Goal: Task Accomplishment & Management: Manage account settings

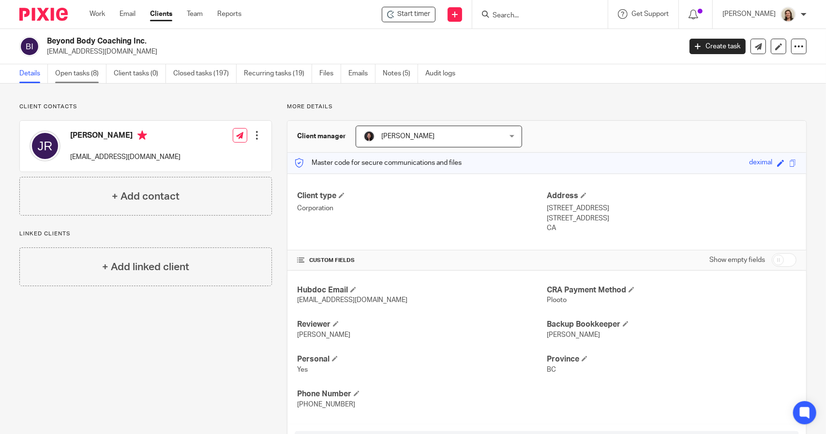
click at [72, 79] on link "Open tasks (8)" at bounding box center [80, 73] width 51 height 19
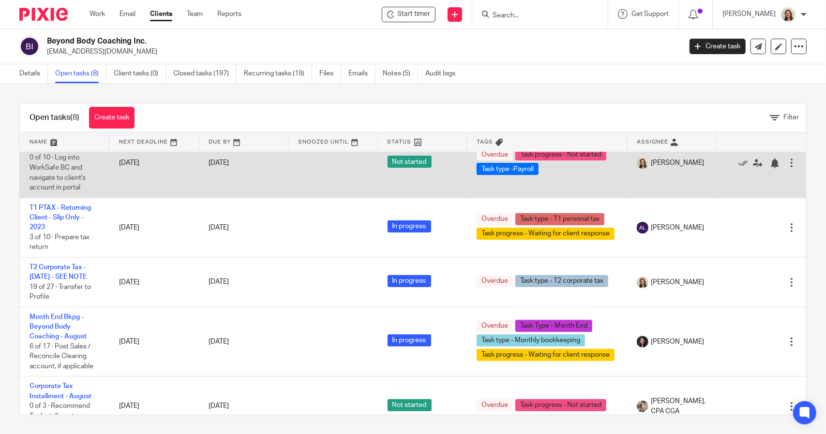
scroll to position [97, 0]
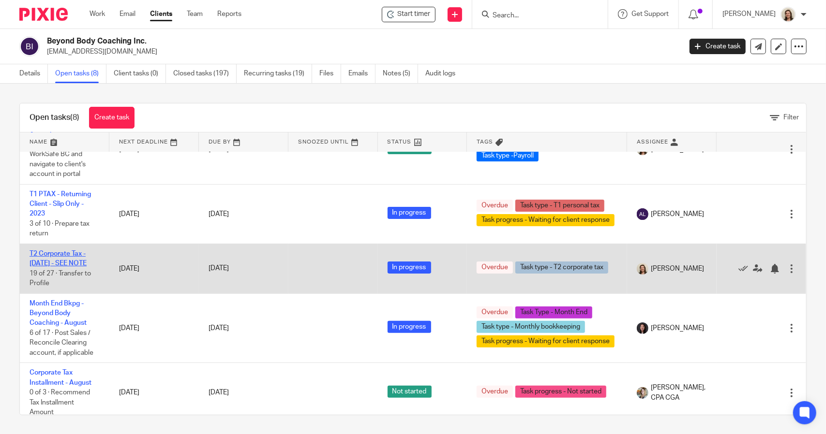
click at [68, 261] on link "T2 Corporate Tax - December 2024 - SEE NOTE" at bounding box center [58, 259] width 57 height 16
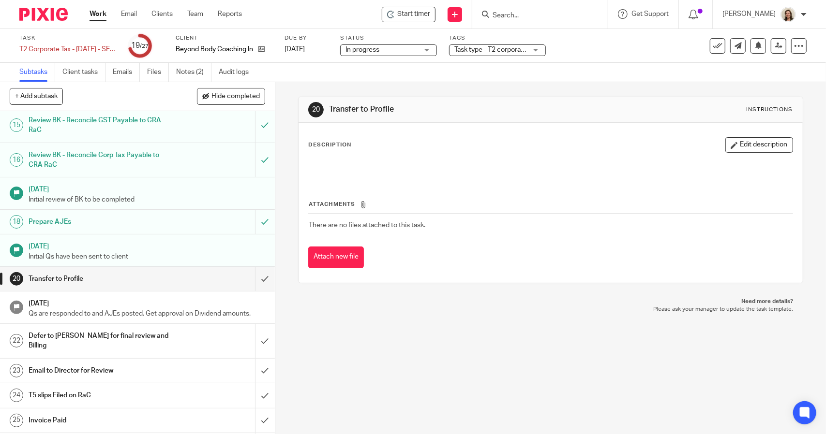
scroll to position [521, 0]
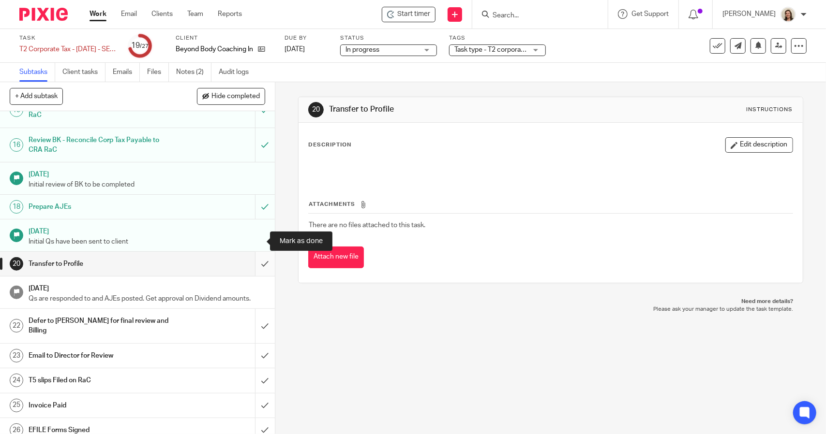
click at [257, 252] on input "submit" at bounding box center [137, 264] width 275 height 24
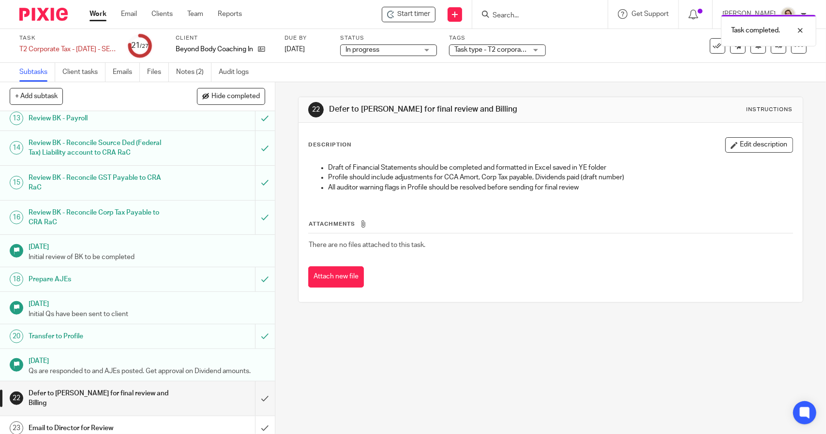
scroll to position [521, 0]
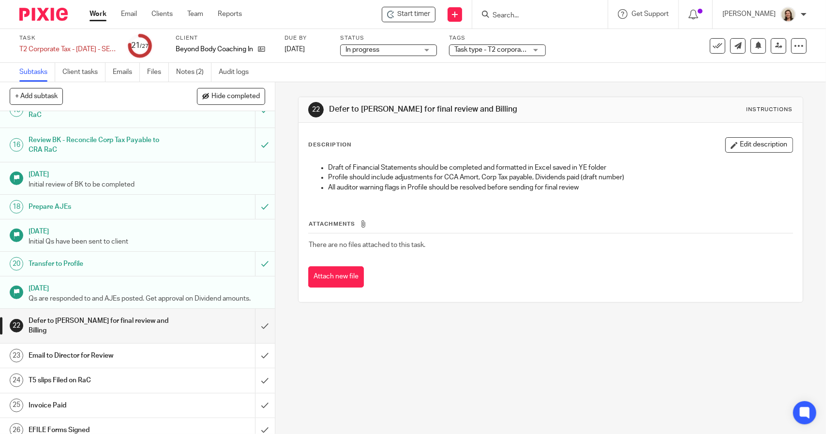
click at [100, 294] on p "Qs are responded to and AJEs posted. Get approval on Dividend amounts." at bounding box center [147, 299] width 237 height 10
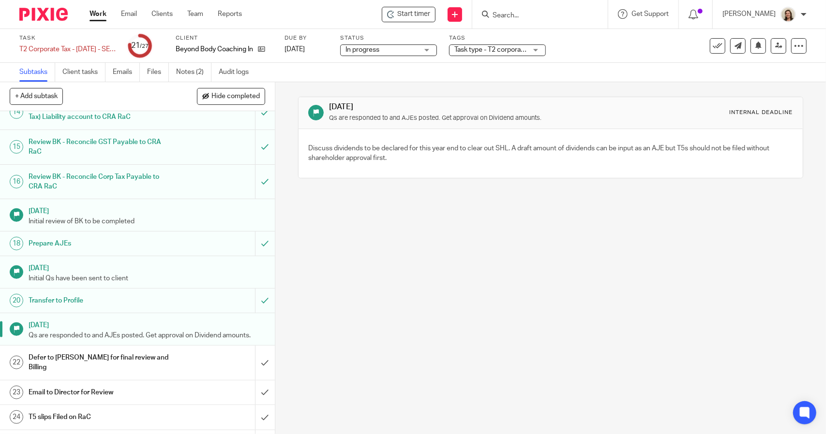
scroll to position [521, 0]
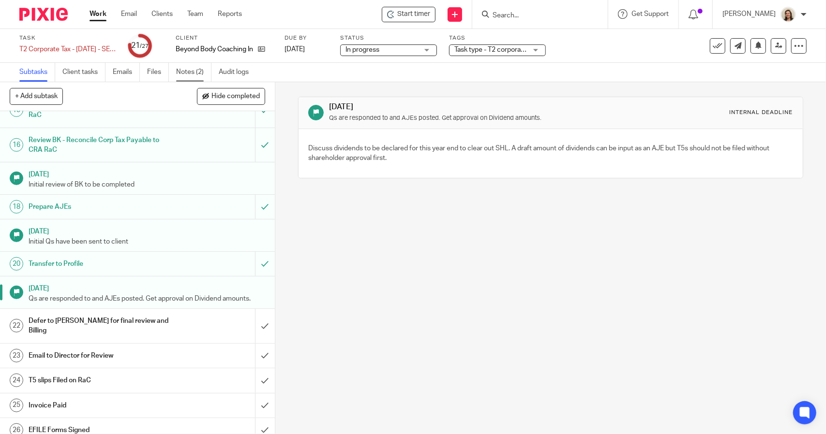
click at [194, 73] on link "Notes (2)" at bounding box center [193, 72] width 35 height 19
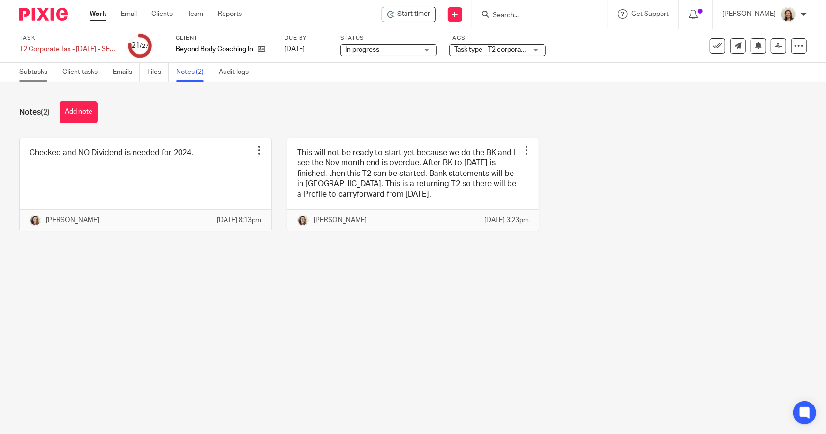
click at [23, 79] on link "Subtasks" at bounding box center [37, 72] width 36 height 19
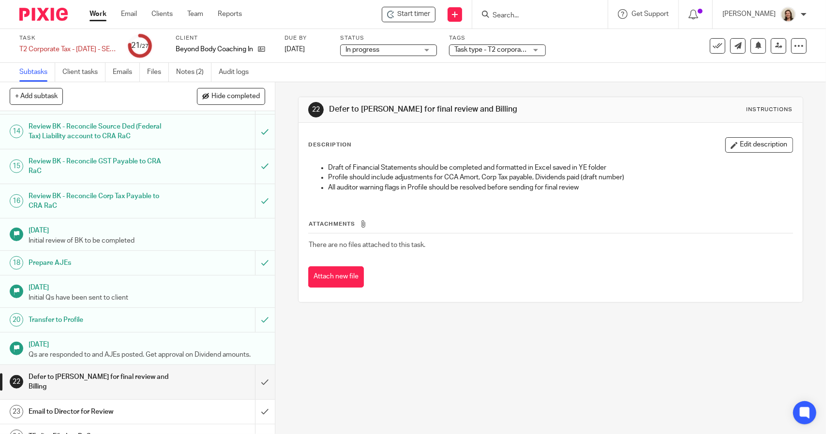
scroll to position [521, 0]
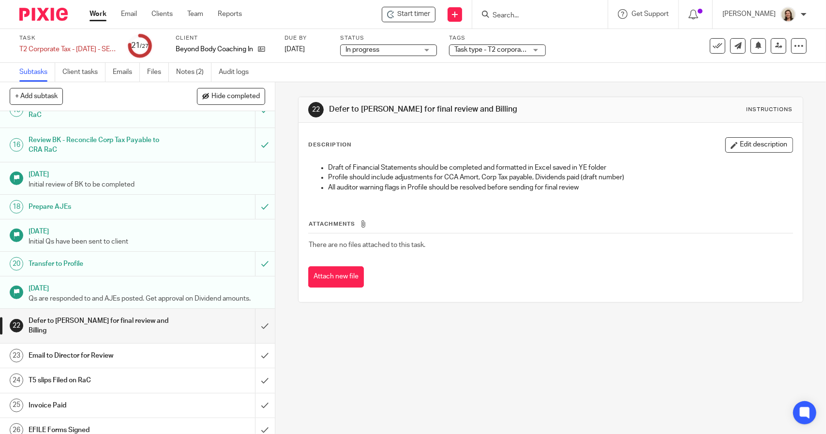
click at [70, 373] on h1 "T5 slips Filed on RaC" at bounding box center [101, 380] width 145 height 15
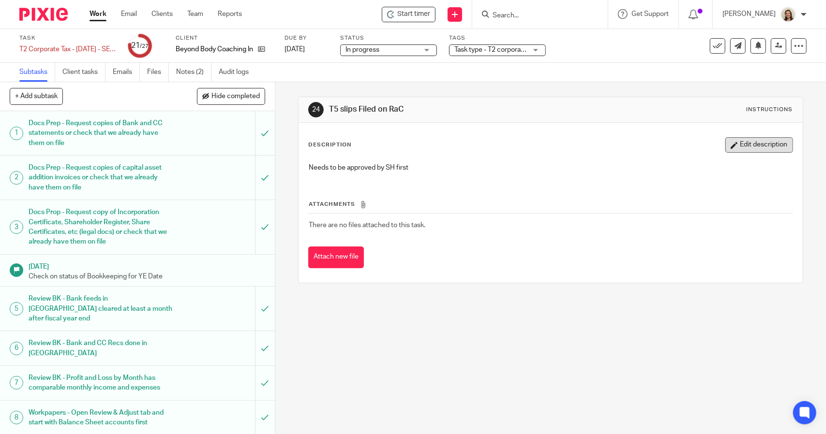
click at [738, 142] on button "Edit description" at bounding box center [759, 144] width 68 height 15
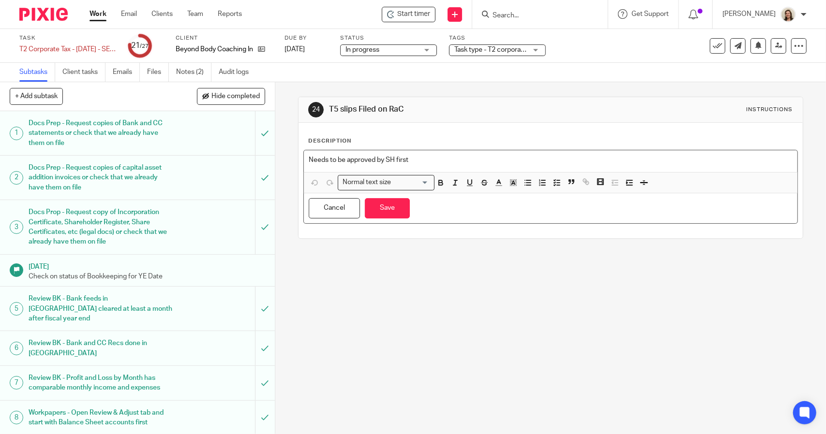
click at [451, 159] on p "Needs to be approved by SH first" at bounding box center [550, 160] width 483 height 10
click at [332, 200] on button "Cancel" at bounding box center [334, 208] width 51 height 21
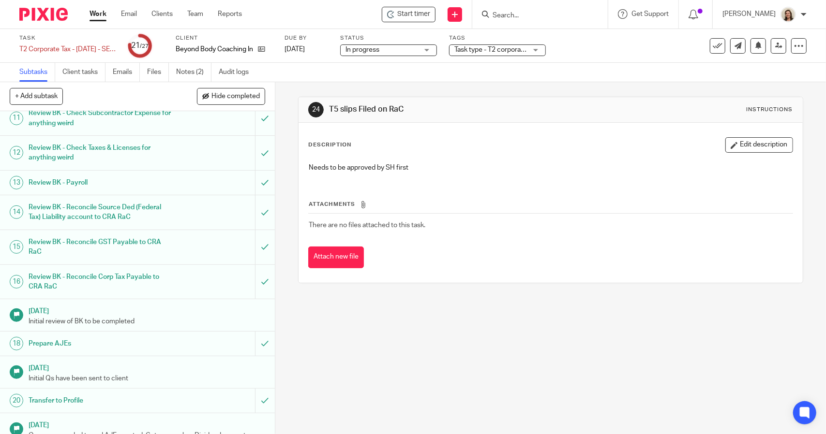
scroll to position [182, 0]
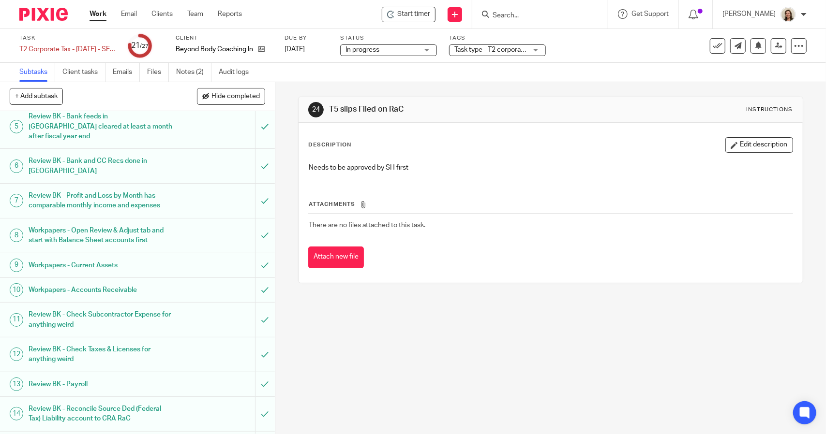
click at [86, 44] on div "Task T2 Corporate Tax - December 2024 - SEE NOTE Save T2 Corporate Tax - Decemb…" at bounding box center [67, 45] width 97 height 23
click at [88, 47] on div "T2 Corporate Tax - December 2024 - SEE NOTE Save T2 Corporate Tax - December 20…" at bounding box center [67, 50] width 97 height 10
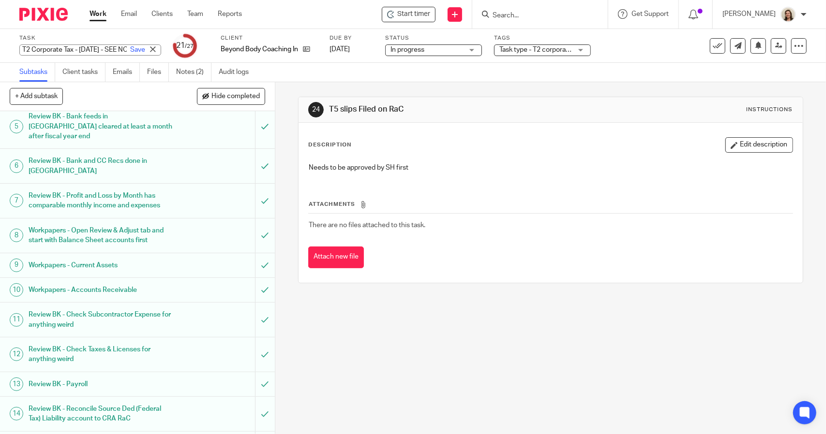
scroll to position [0, 0]
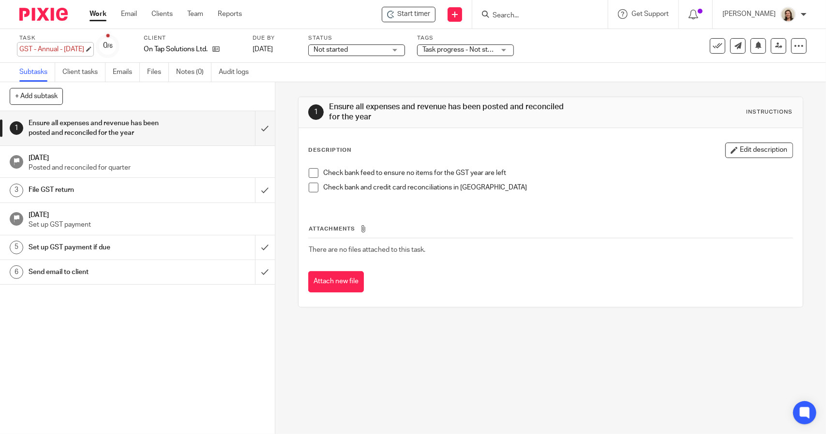
click at [84, 53] on div "GST - Annual - [DATE] Save GST - Annual - [DATE]" at bounding box center [51, 50] width 65 height 10
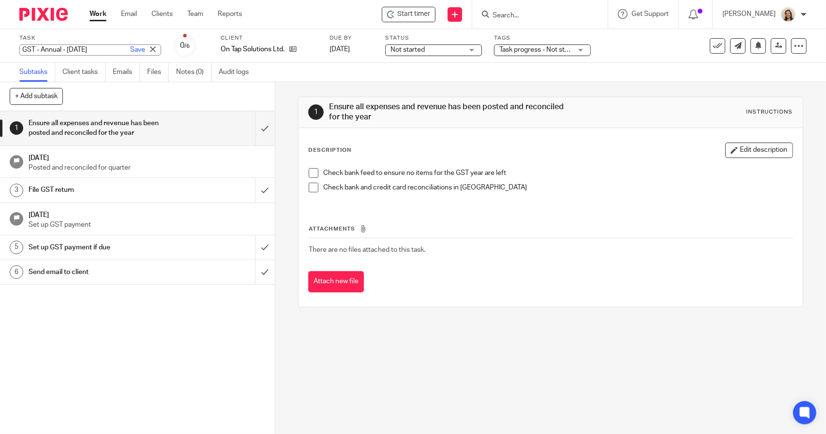
drag, startPoint x: 308, startPoint y: 174, endPoint x: 308, endPoint y: 183, distance: 9.2
click at [309, 174] on span at bounding box center [314, 173] width 10 height 10
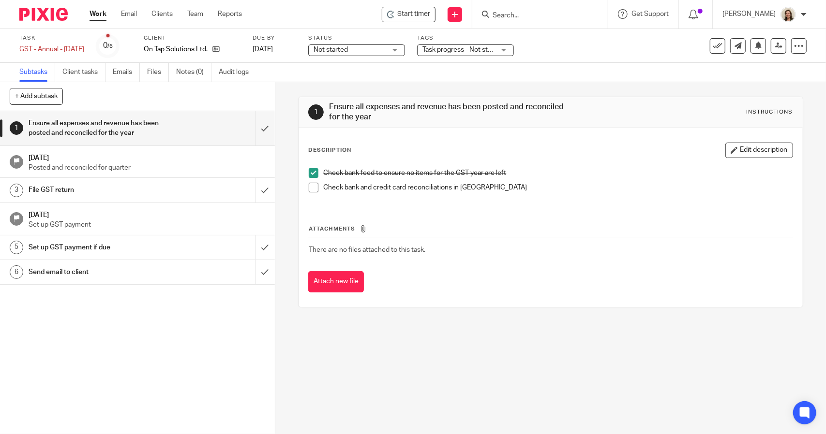
click at [309, 186] on span at bounding box center [314, 188] width 10 height 10
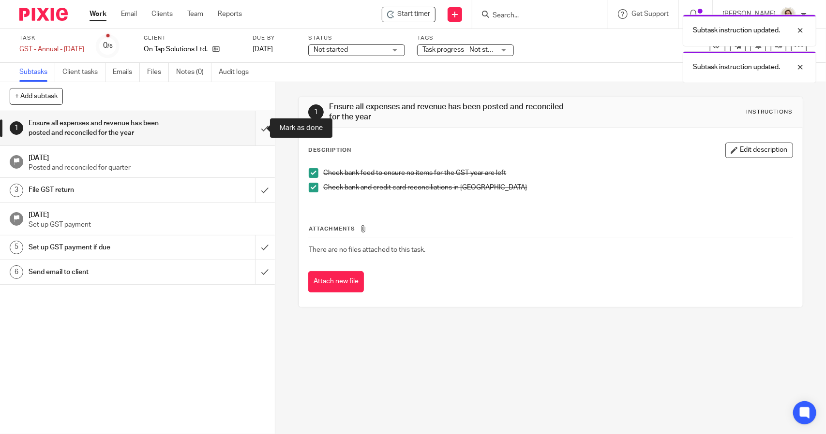
click at [250, 127] on input "submit" at bounding box center [137, 128] width 275 height 34
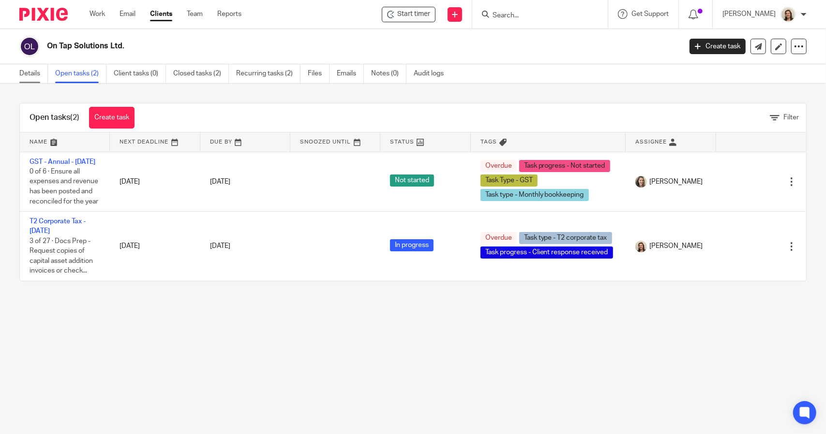
click at [20, 72] on link "Details" at bounding box center [33, 73] width 29 height 19
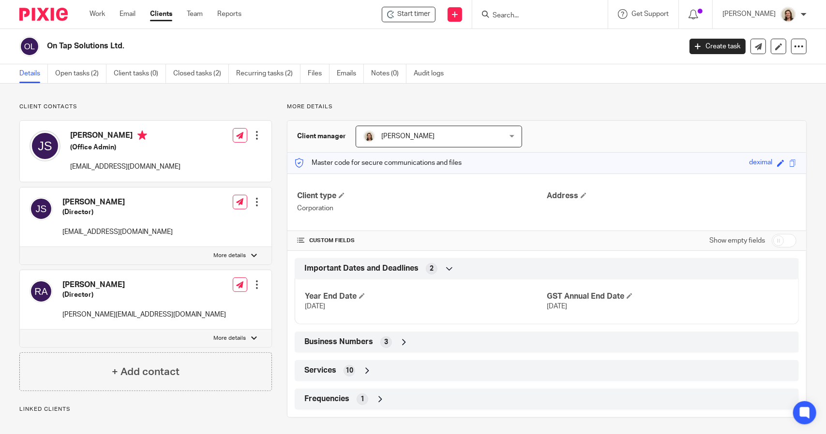
click at [338, 345] on span "Business Numbers" at bounding box center [338, 342] width 69 height 10
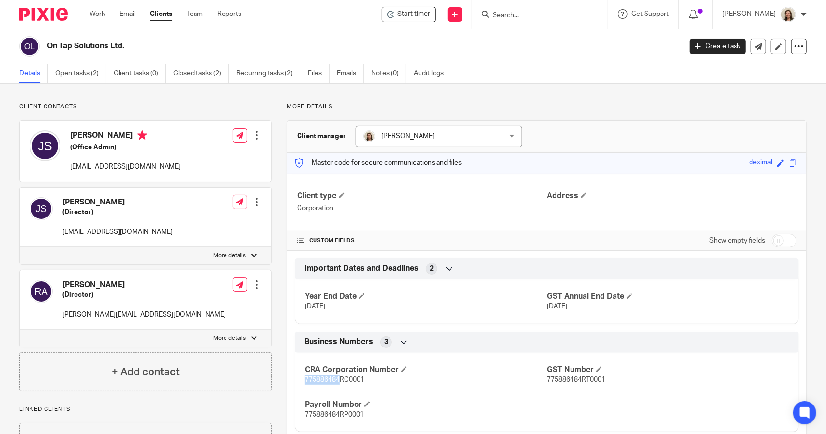
drag, startPoint x: 301, startPoint y: 379, endPoint x: 340, endPoint y: 378, distance: 38.2
click at [340, 378] on div "CRA Corporation Number 775886484RC0001 GST Number 775886484RT0001 Payroll Numbe…" at bounding box center [547, 389] width 504 height 87
copy span "775886484"
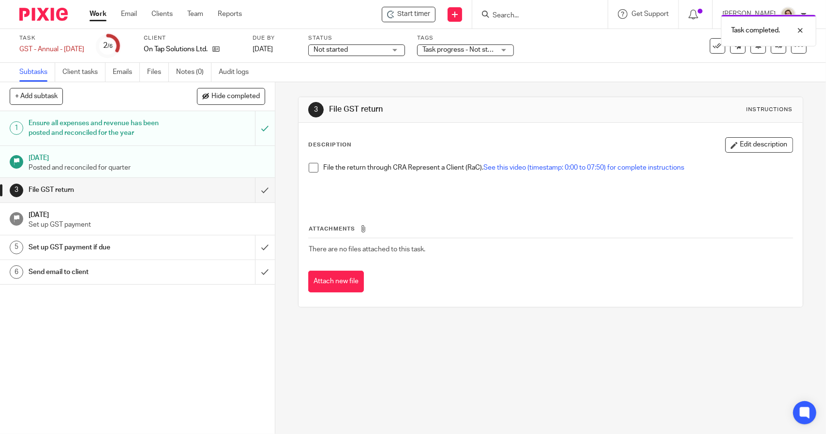
click at [309, 170] on span at bounding box center [314, 168] width 10 height 10
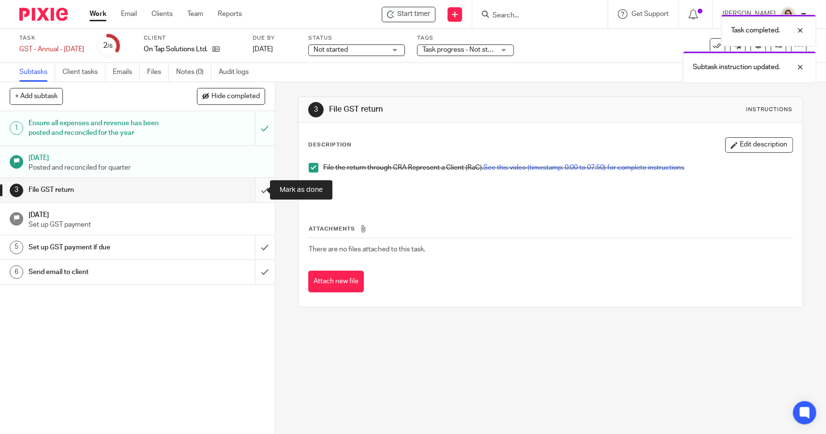
click at [257, 190] on input "submit" at bounding box center [137, 190] width 275 height 24
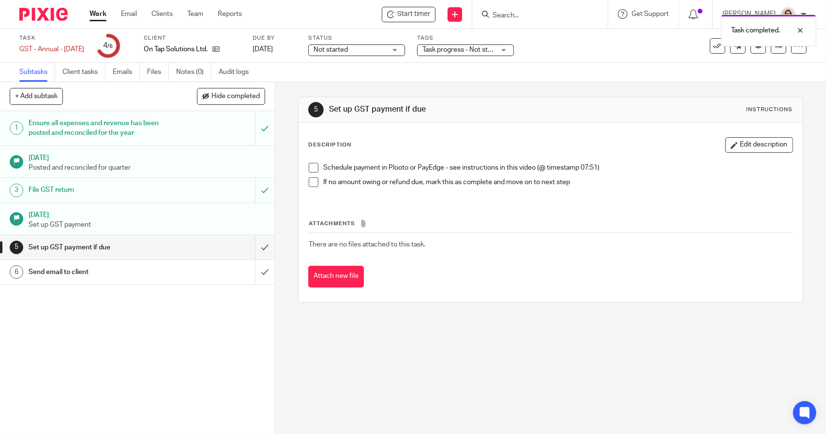
click at [132, 271] on h1 "Send email to client" at bounding box center [101, 272] width 145 height 15
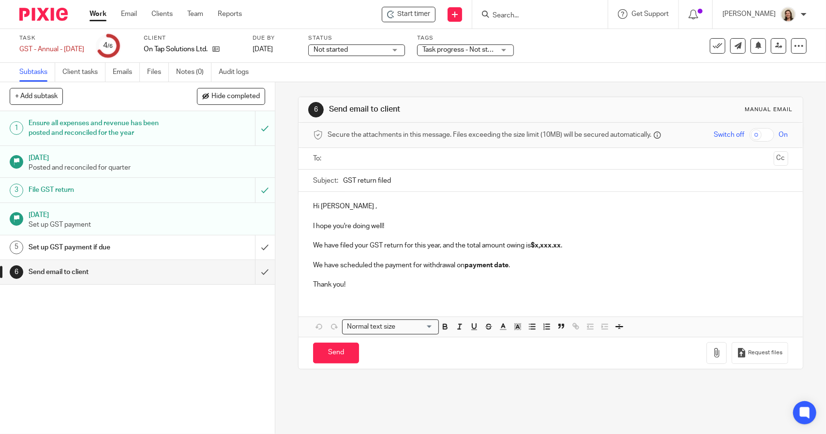
click at [380, 52] on span "Not started" at bounding box center [349, 50] width 73 height 10
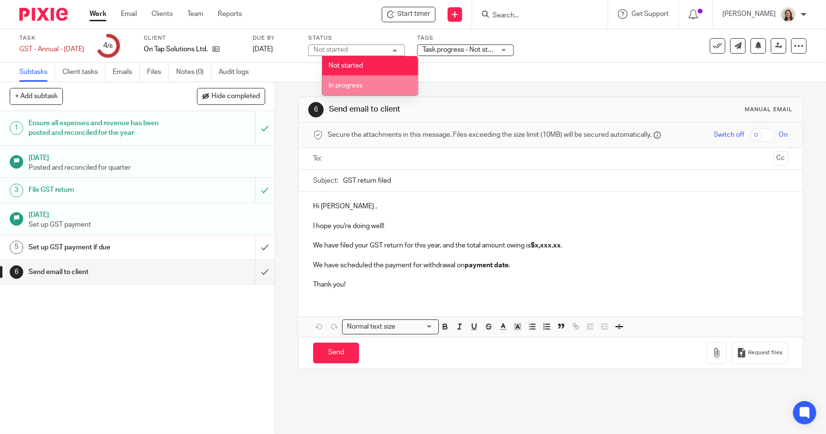
click at [381, 88] on li "In progress" at bounding box center [370, 85] width 96 height 20
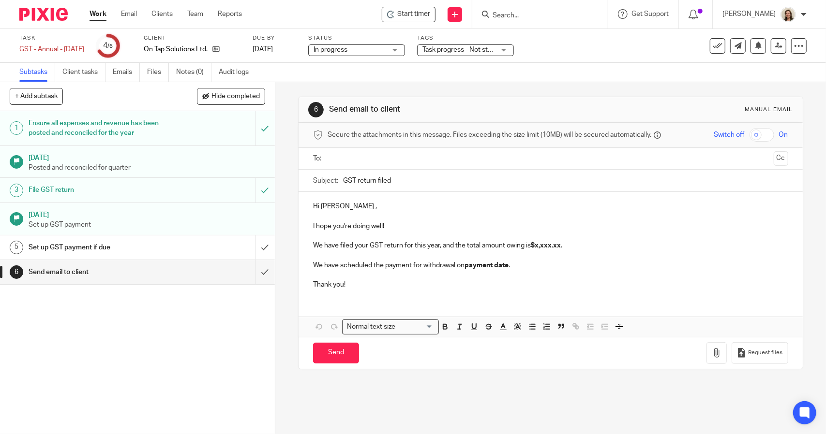
click at [468, 48] on span "Task progress - Not started + 2" at bounding box center [468, 49] width 92 height 7
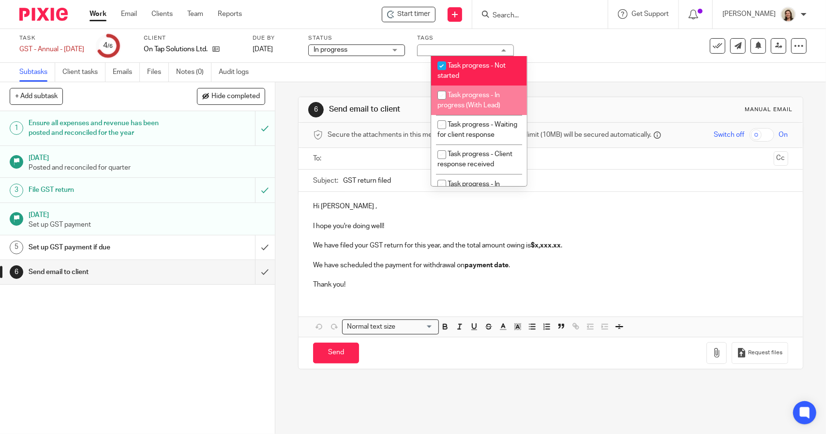
click at [484, 97] on span "Task progress - In progress (With Lead)" at bounding box center [468, 100] width 63 height 17
checkbox input "true"
click at [489, 67] on span "Task progress - Not started" at bounding box center [471, 70] width 68 height 17
checkbox input "false"
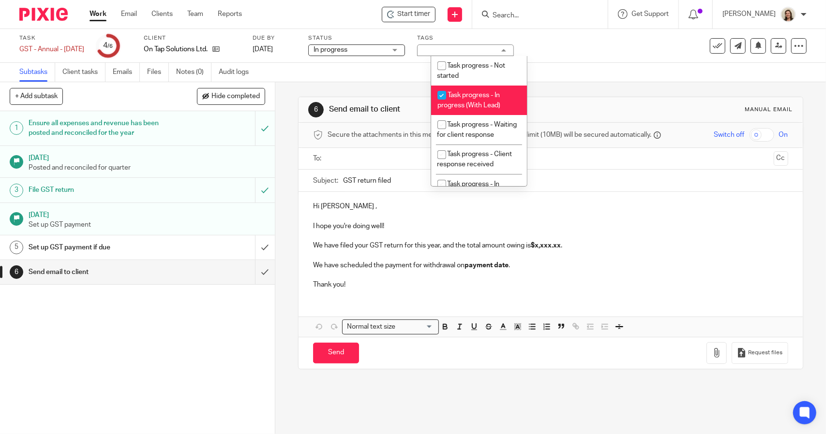
click at [581, 78] on div "Subtasks Client tasks Emails Files Notes (0) Audit logs" at bounding box center [413, 72] width 826 height 19
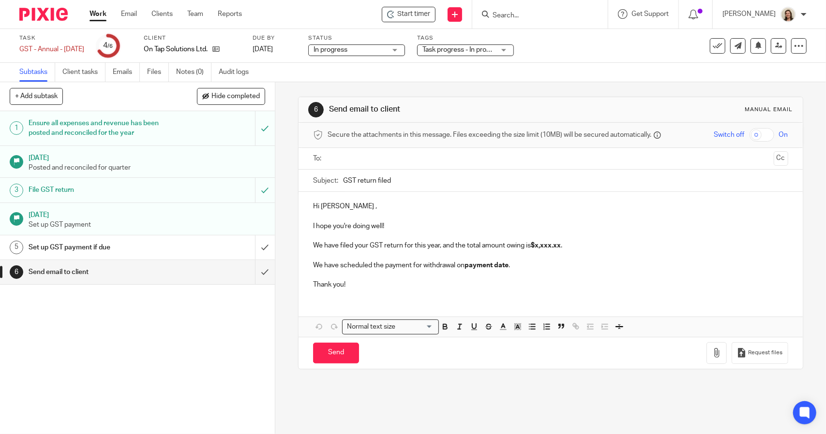
click at [343, 179] on input "GST return filed" at bounding box center [565, 181] width 445 height 22
drag, startPoint x: 435, startPoint y: 180, endPoint x: 394, endPoint y: 180, distance: 41.6
click at [394, 180] on input "2025 Annual GST return filed" at bounding box center [565, 181] width 445 height 22
type input "2025 Annual GST Return Filed - Payment due by September 30th"
click at [336, 209] on p "Hi Jenni ," at bounding box center [550, 207] width 475 height 10
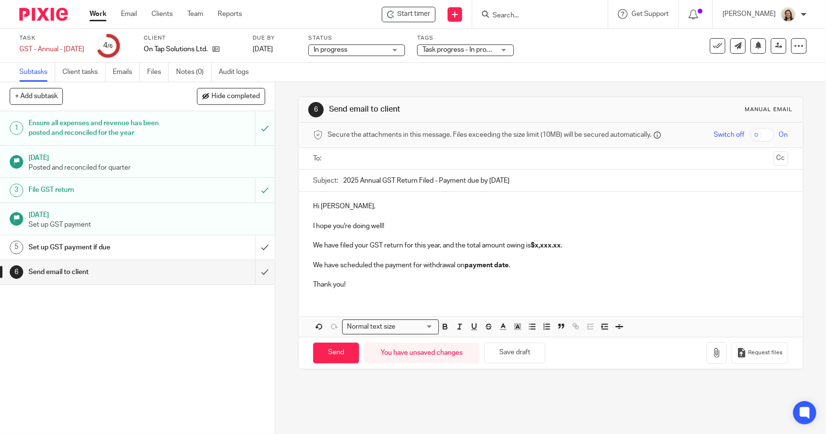
click at [369, 246] on p "We have filed your GST return for this year, and the total amount owing is $x,x…" at bounding box center [550, 246] width 475 height 10
drag, startPoint x: 607, startPoint y: 244, endPoint x: 574, endPoint y: 246, distance: 33.4
click at [574, 246] on p "We have filed your 2025 Annual GST return for this year, and the total amount o…" at bounding box center [550, 246] width 475 height 10
drag, startPoint x: 517, startPoint y: 266, endPoint x: 301, endPoint y: 268, distance: 215.3
click at [301, 268] on div "Hi Jenni, I hope you're doing well! We have filed your 2025 Annual GST return f…" at bounding box center [550, 244] width 504 height 105
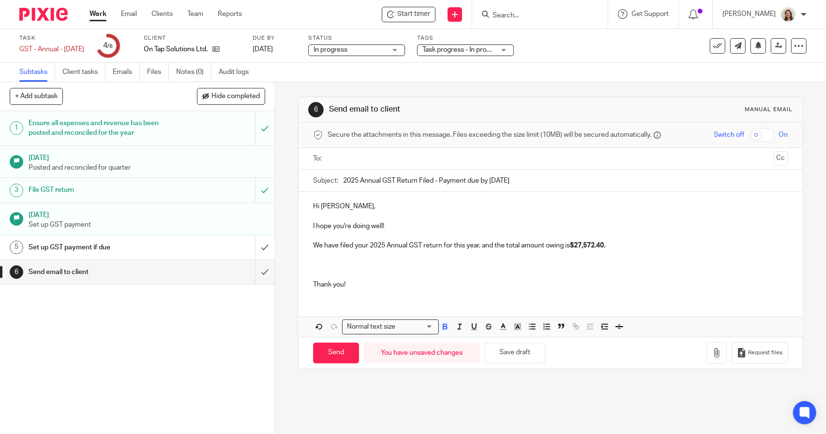
click at [654, 249] on p "We have filed your 2025 Annual GST return for this year, and the total amount o…" at bounding box center [550, 246] width 475 height 10
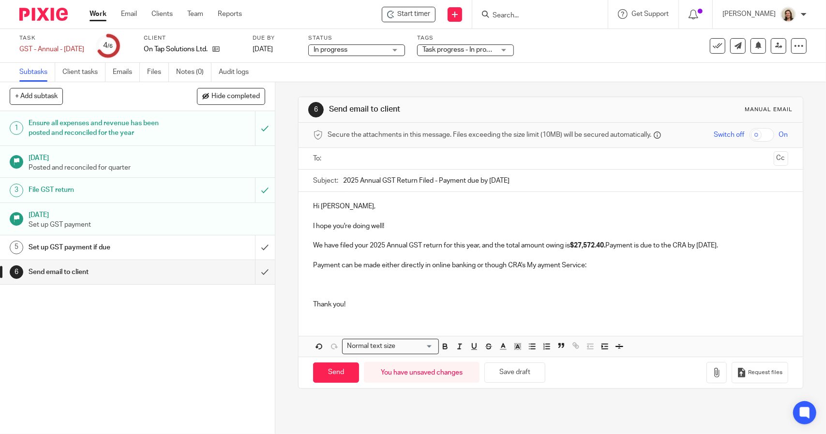
click at [536, 267] on p "Payment can be made either directly in online banking or though CRA's My ayment…" at bounding box center [550, 266] width 475 height 10
click at [758, 246] on p "We have filed your 2025 Annual GST return for this year, and the total amount o…" at bounding box center [550, 246] width 475 height 10
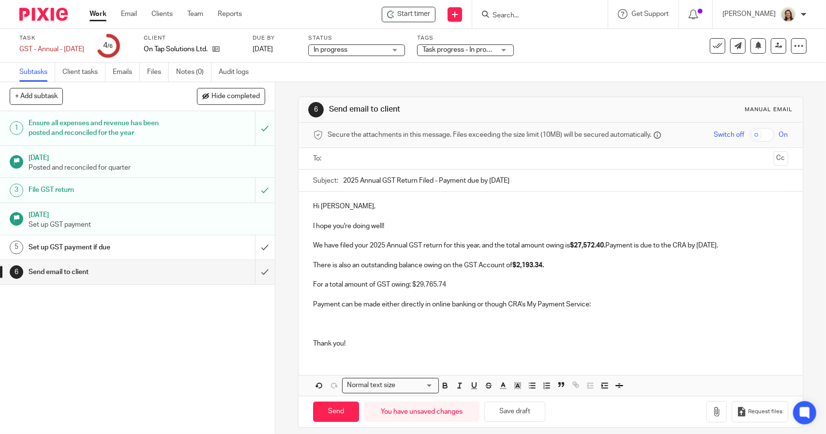
click at [580, 263] on p "There is also an outstanding balance owing on the GST Account of $2,193.34." at bounding box center [550, 266] width 475 height 10
drag, startPoint x: 587, startPoint y: 267, endPoint x: 547, endPoint y: 265, distance: 39.7
click at [547, 265] on p "There is also an outstanding balance owing on the GST Account of $2,193.34, fro…" at bounding box center [550, 266] width 475 height 10
drag, startPoint x: 448, startPoint y: 282, endPoint x: 327, endPoint y: 283, distance: 121.4
click at [327, 283] on p "For a total amount of GST owing: $29,765.74" at bounding box center [550, 285] width 475 height 10
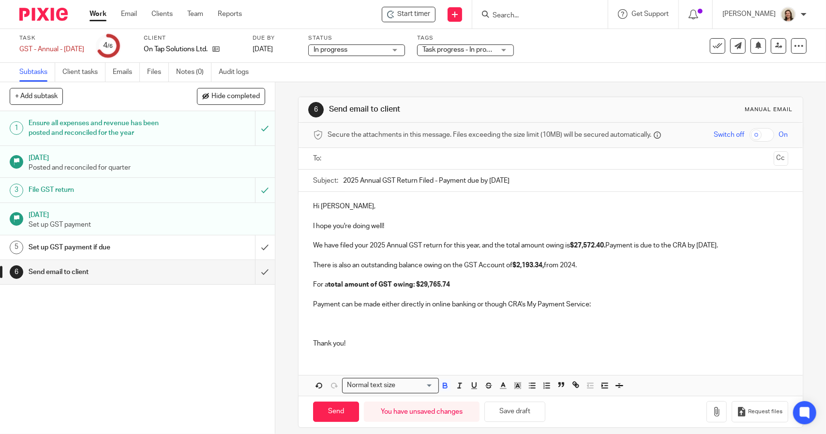
click at [606, 304] on p "Payment can be made either directly in online banking or though CRA's My Paymen…" at bounding box center [550, 305] width 475 height 10
drag, startPoint x: 469, startPoint y: 287, endPoint x: 476, endPoint y: 289, distance: 6.6
click at [470, 287] on p "For a total amount of GST owing: $29,765.74" at bounding box center [550, 285] width 475 height 10
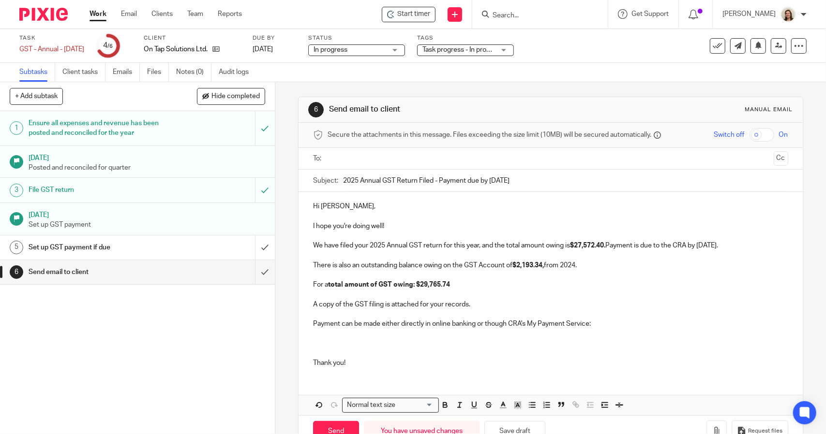
click at [619, 325] on p "Payment can be made either directly in online banking or though CRA's My Paymen…" at bounding box center [550, 324] width 475 height 10
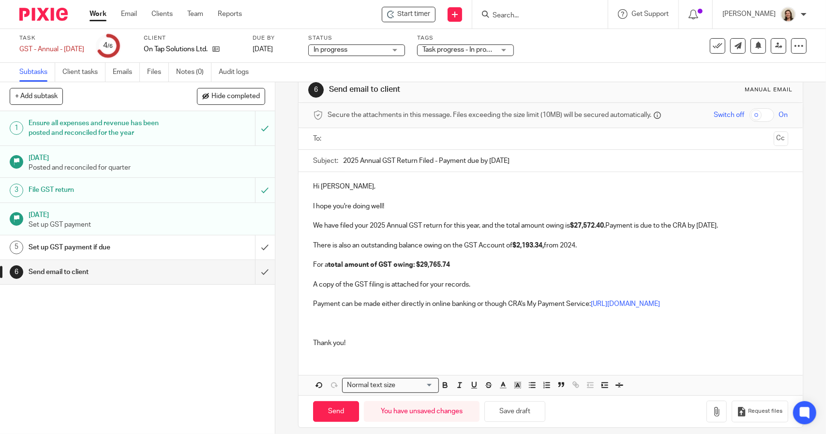
scroll to position [36, 0]
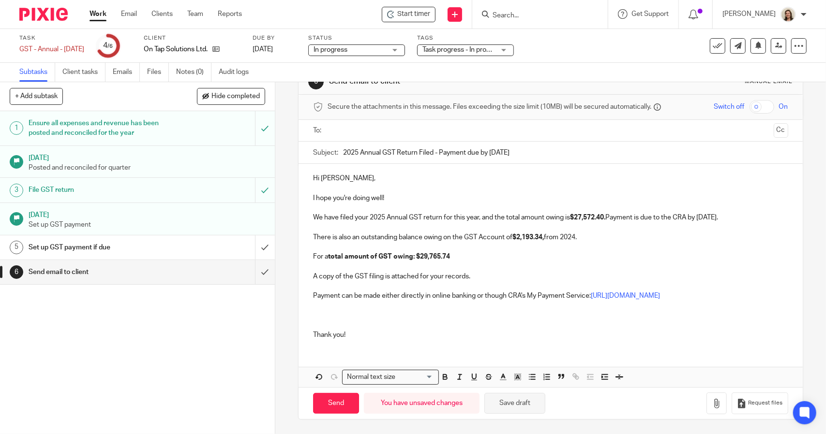
click at [534, 404] on button "Save draft" at bounding box center [514, 403] width 61 height 21
click at [712, 407] on icon "button" at bounding box center [717, 404] width 10 height 10
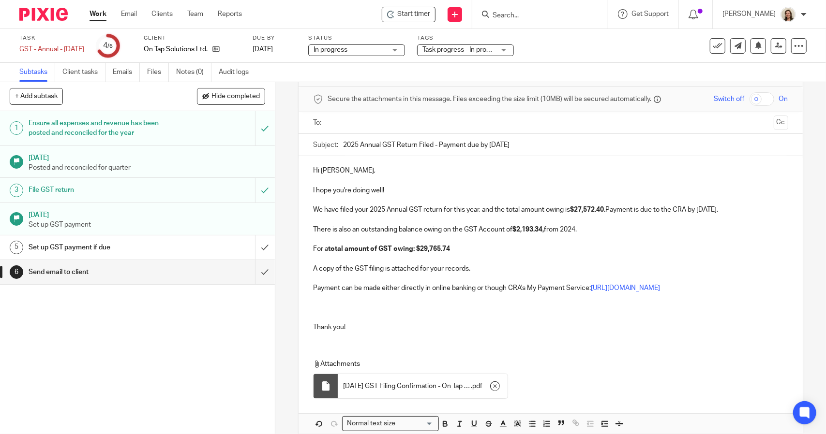
click at [415, 190] on p "I hope you're doing well!" at bounding box center [550, 191] width 475 height 10
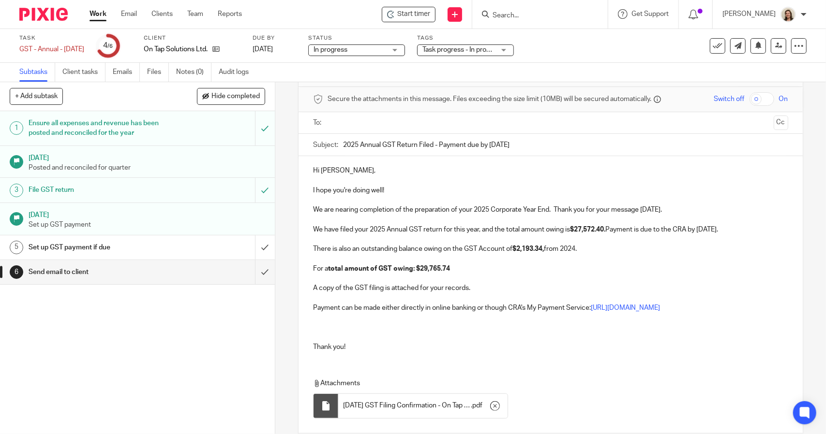
click at [483, 266] on p "For a total amount of GST owing: $29,765.74" at bounding box center [550, 269] width 475 height 10
click at [486, 290] on p "A copy of the GST filing is attached for your records." at bounding box center [550, 288] width 475 height 10
click at [473, 313] on p "Payment can be made either directly in online banking or though CRA's My Paymen…" at bounding box center [550, 308] width 475 height 10
click at [419, 323] on p at bounding box center [550, 318] width 475 height 10
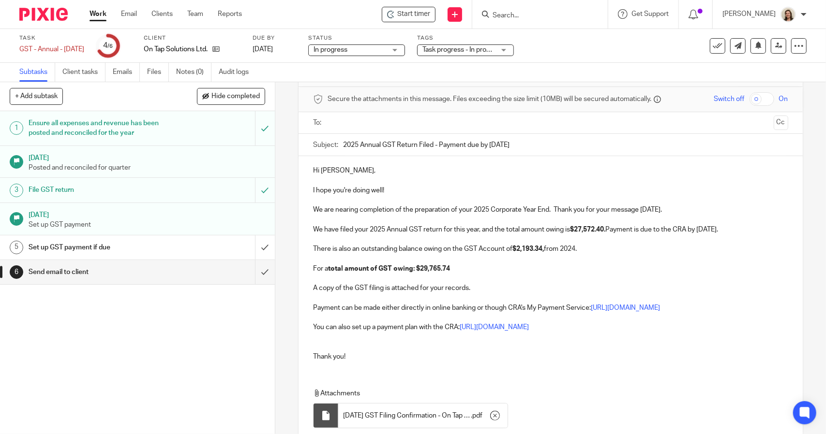
click at [347, 332] on p "You can also set up a payment plan with the CRA: https://www.canada.ca/en/reven…" at bounding box center [550, 328] width 475 height 10
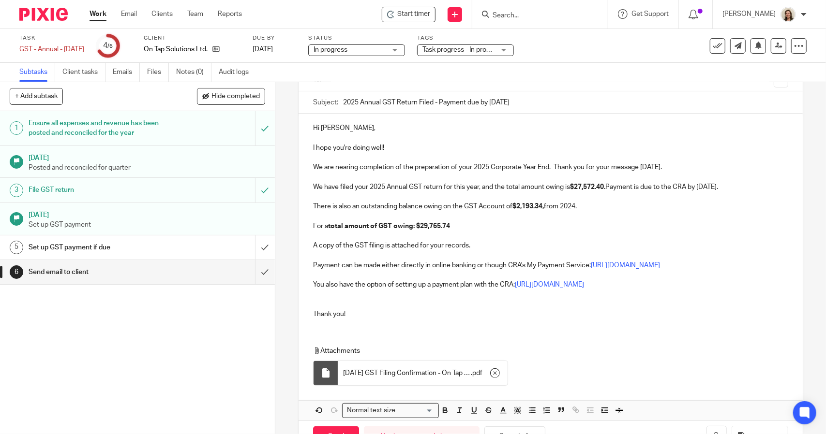
scroll to position [130, 0]
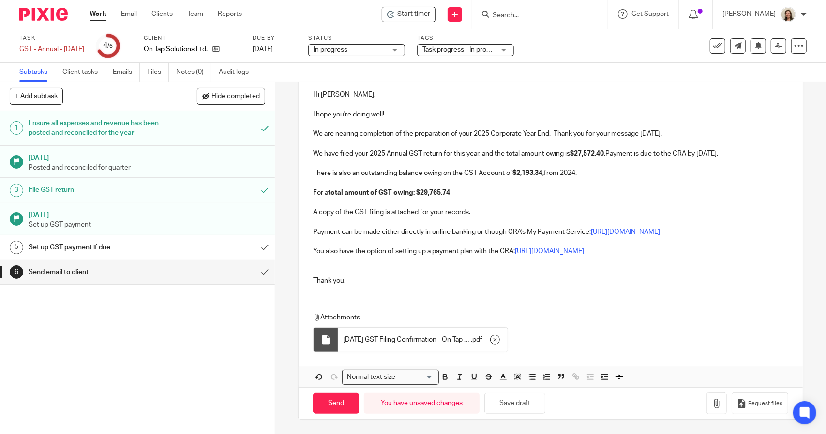
click at [356, 282] on p "Thank you!" at bounding box center [550, 281] width 475 height 10
click at [330, 271] on p at bounding box center [550, 272] width 475 height 10
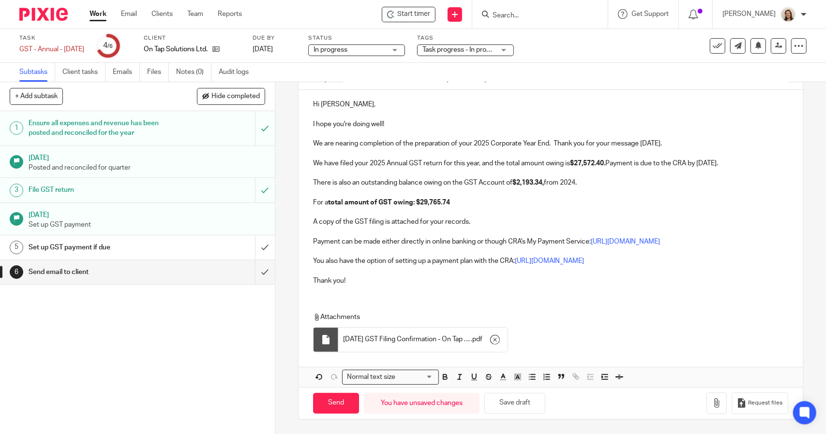
click at [347, 283] on p "Thank you!" at bounding box center [550, 281] width 475 height 10
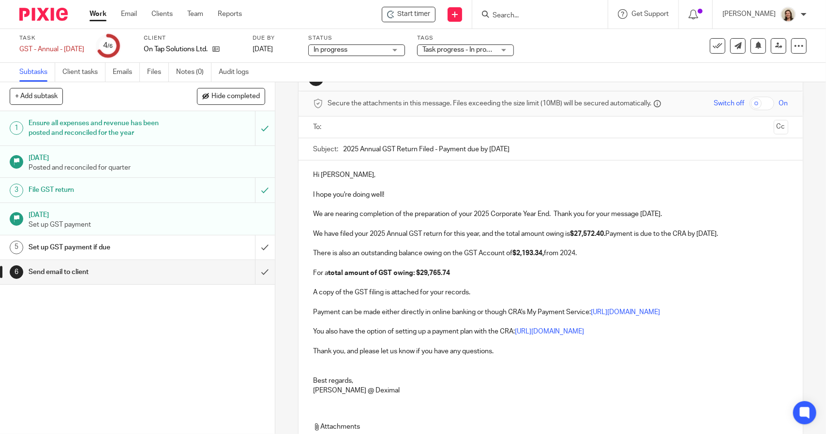
scroll to position [0, 0]
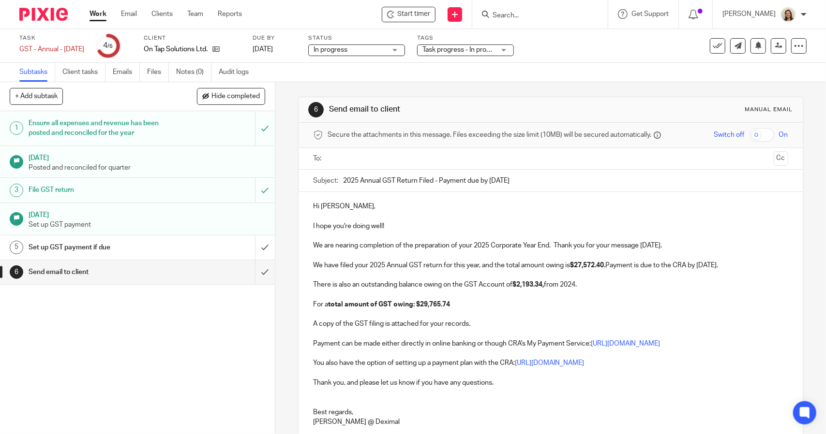
click at [335, 206] on p "Hi Jenni," at bounding box center [550, 207] width 475 height 10
click at [342, 161] on input "text" at bounding box center [550, 158] width 438 height 11
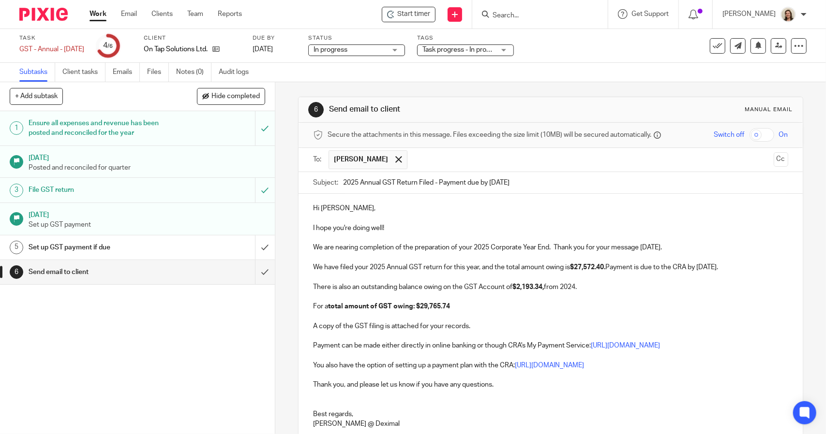
click at [364, 206] on p "Hi Jennifer," at bounding box center [550, 209] width 475 height 10
click at [410, 228] on p "I hope you're doing well!" at bounding box center [550, 228] width 475 height 10
click at [665, 248] on p "We are nearing completion of the preparation of your 2025 Corporate Year End. T…" at bounding box center [550, 248] width 475 height 10
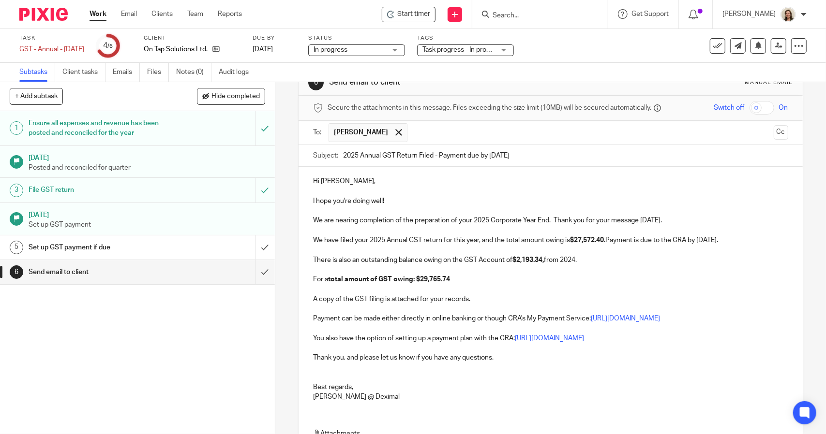
scroll to position [48, 0]
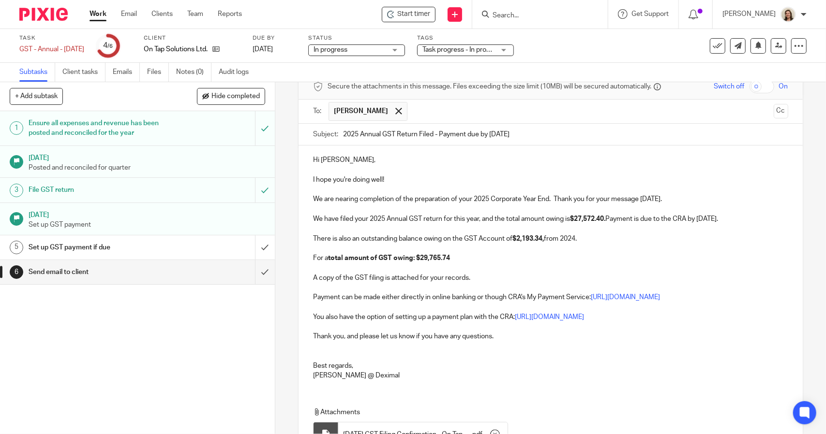
click at [626, 237] on p "There is also an outstanding balance owing on the GST Account of $2,193.34, fro…" at bounding box center [550, 239] width 475 height 10
click at [484, 253] on p "For a total amount of GST owing: $29,765.74" at bounding box center [550, 258] width 475 height 10
click at [481, 278] on p "A copy of the GST filing is attached for your records." at bounding box center [550, 278] width 475 height 10
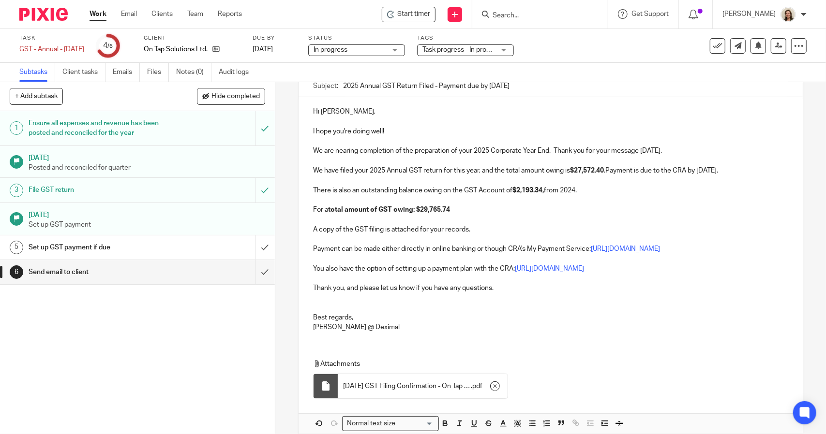
click at [428, 247] on p "Payment can be made either directly in online banking or though CRA's My Paymen…" at bounding box center [550, 249] width 475 height 10
click at [504, 293] on p "Thank you, and please let us know if you have any questions." at bounding box center [550, 288] width 475 height 10
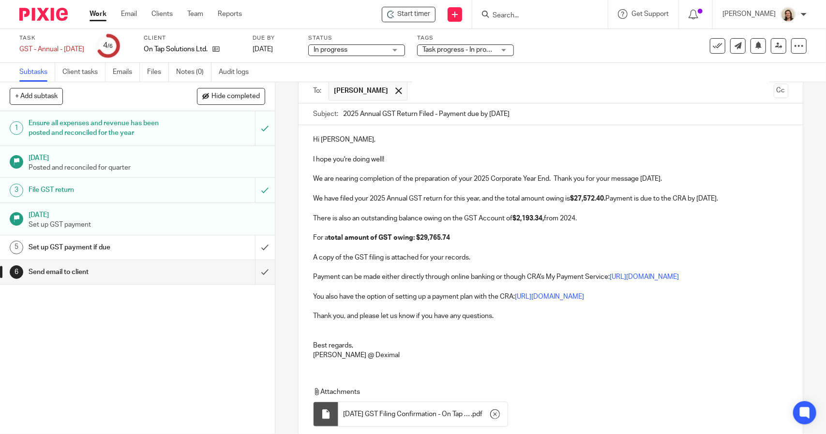
scroll to position [161, 0]
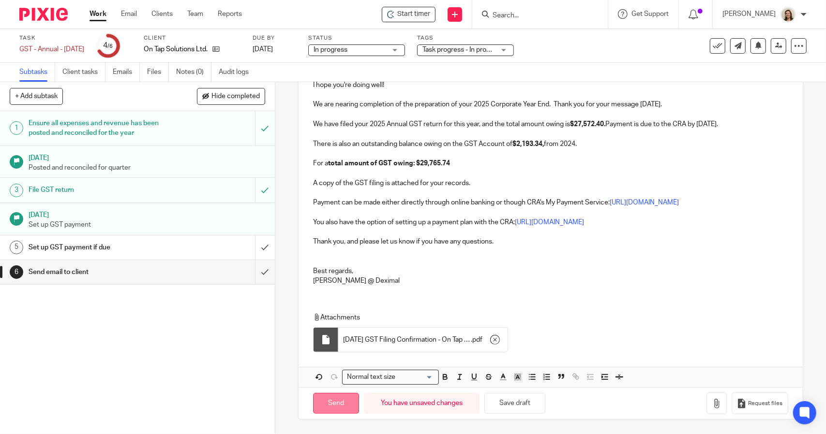
click at [340, 407] on input "Send" at bounding box center [336, 403] width 46 height 21
type input "Sent"
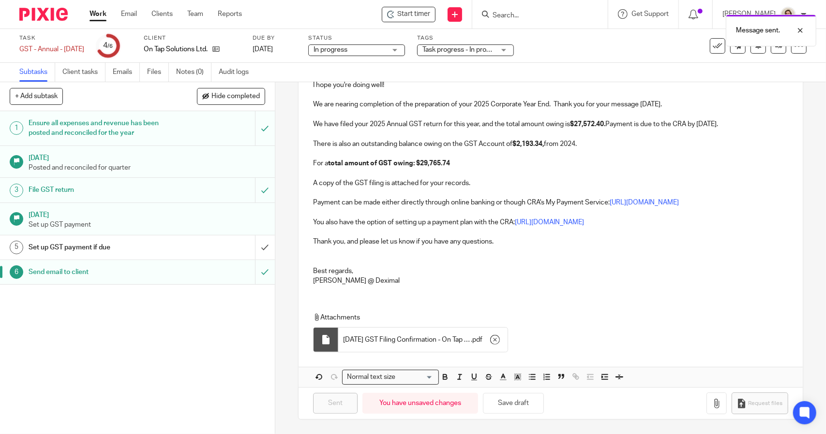
click at [138, 244] on h1 "Set up GST payment if due" at bounding box center [101, 247] width 145 height 15
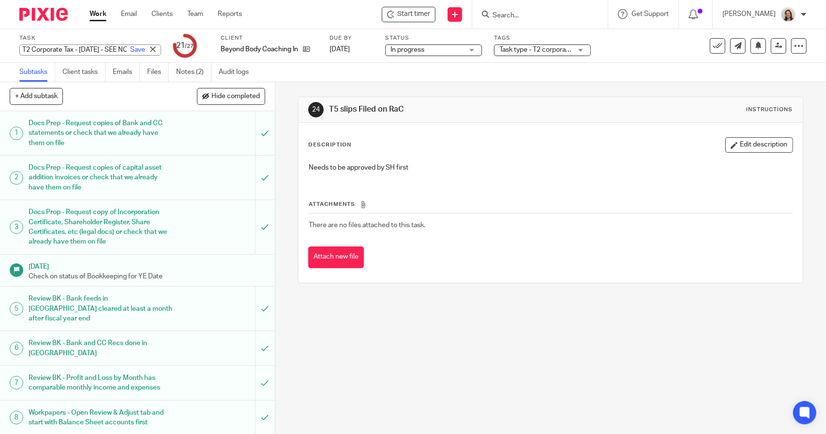
scroll to position [182, 0]
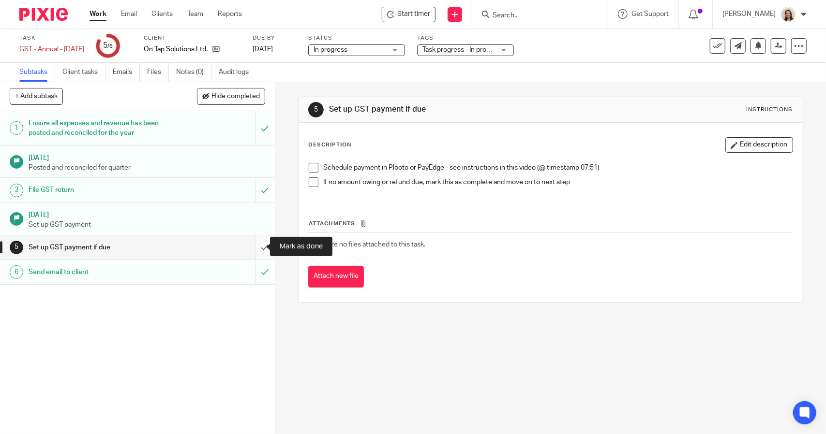
click at [258, 244] on input "submit" at bounding box center [137, 248] width 275 height 24
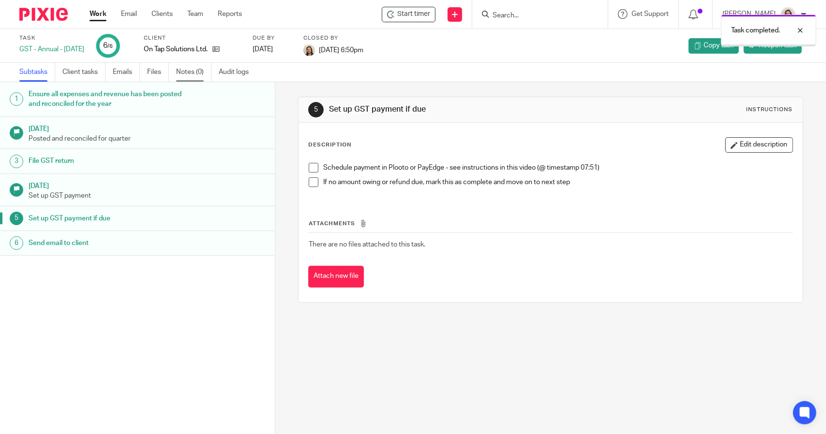
click at [182, 73] on link "Notes (0)" at bounding box center [193, 72] width 35 height 19
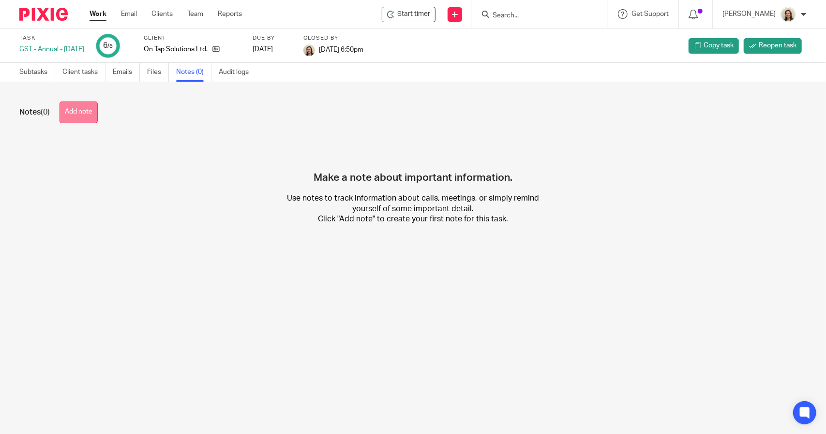
click at [76, 116] on button "Add note" at bounding box center [79, 113] width 38 height 22
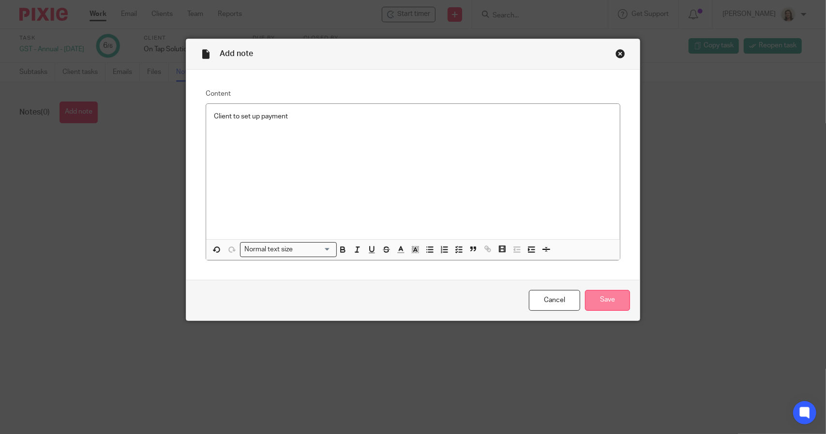
click at [591, 299] on input "Save" at bounding box center [607, 300] width 45 height 21
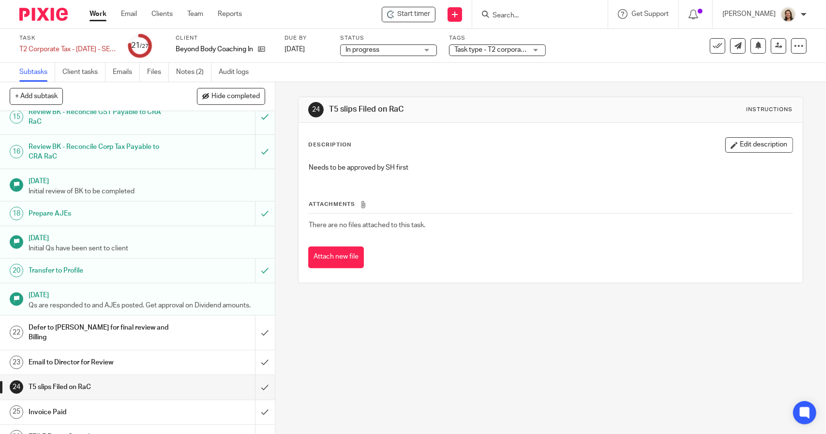
scroll to position [521, 0]
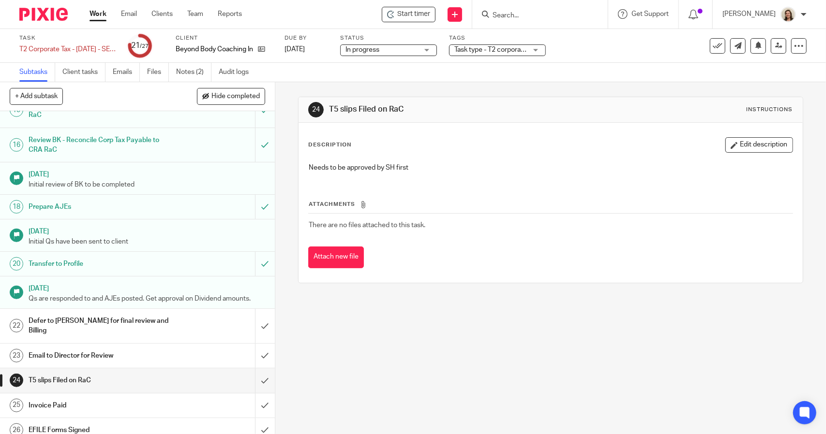
click at [518, 48] on span "Task type - T2 corporate tax" at bounding box center [495, 49] width 83 height 7
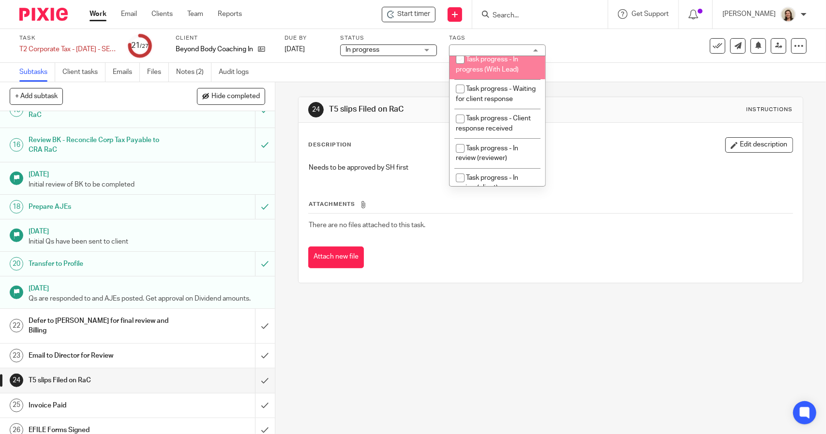
scroll to position [48, 0]
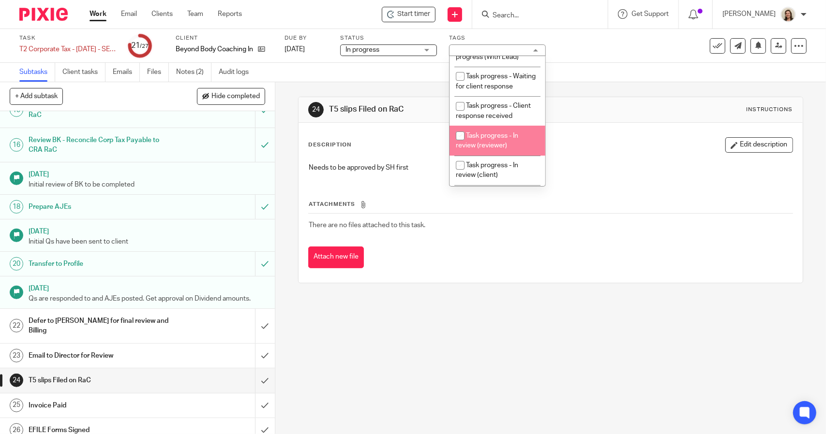
click at [504, 148] on span "Task progress - In review (reviewer)" at bounding box center [487, 141] width 62 height 17
checkbox input "true"
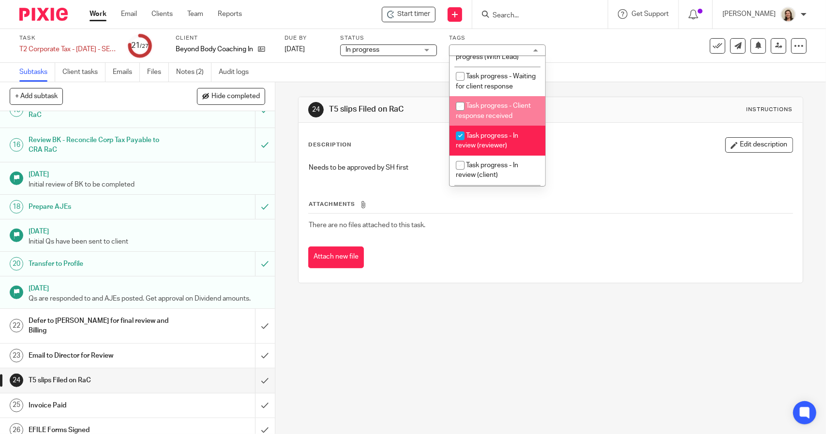
click at [584, 91] on div "24 T5 slips Filed on RaC Instructions Description Edit description Needs to be …" at bounding box center [550, 190] width 505 height 216
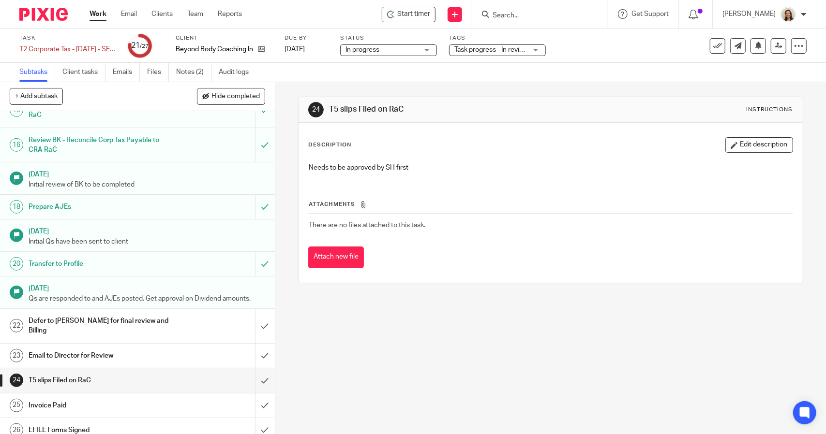
scroll to position [0, 0]
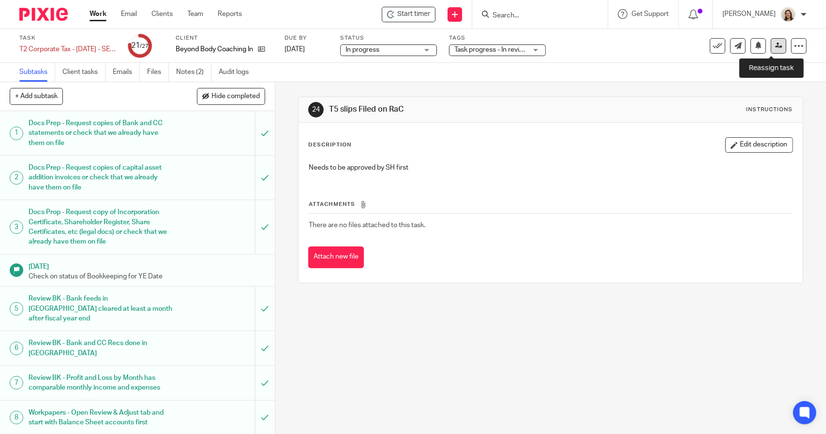
click at [771, 50] on link at bounding box center [778, 45] width 15 height 15
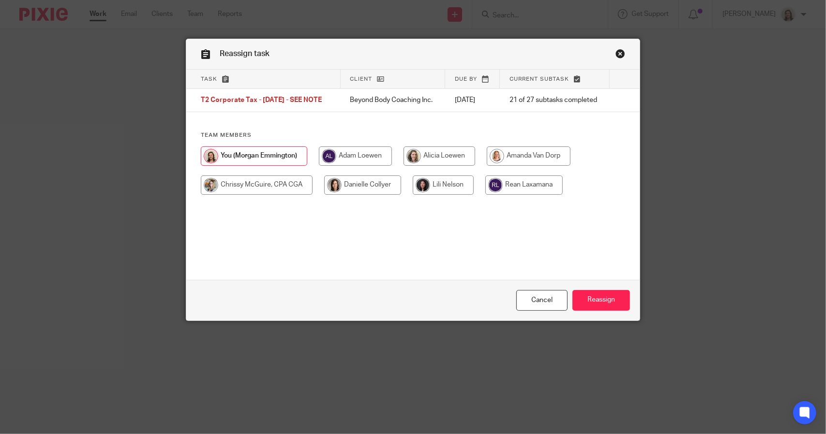
drag, startPoint x: 422, startPoint y: 160, endPoint x: 427, endPoint y: 162, distance: 5.1
click at [423, 160] on input "radio" at bounding box center [439, 156] width 72 height 19
radio input "true"
click at [596, 304] on input "Reassign" at bounding box center [601, 300] width 58 height 21
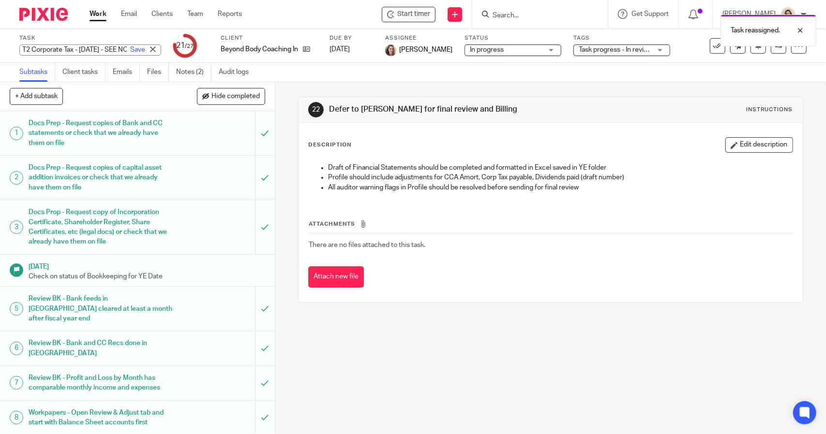
click at [72, 51] on div "T2 Corporate Tax - December 2024 - SEE NOTE Save T2 Corporate Tax - December 20…" at bounding box center [90, 50] width 142 height 11
click at [184, 75] on link "Notes (2)" at bounding box center [193, 72] width 35 height 19
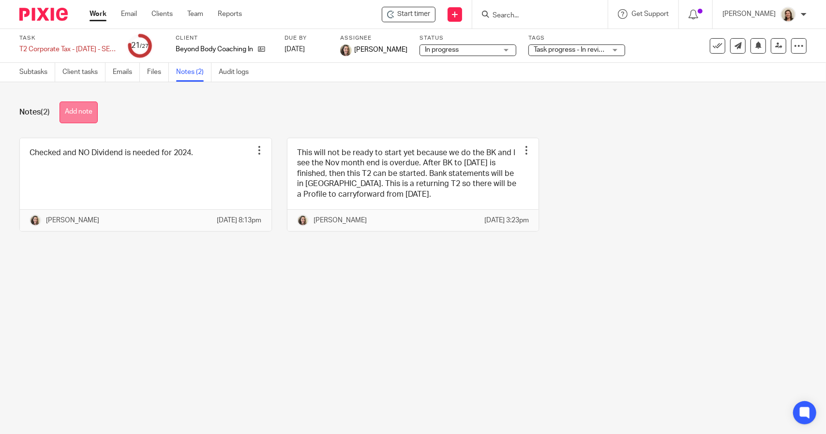
click at [93, 107] on button "Add note" at bounding box center [79, 113] width 38 height 22
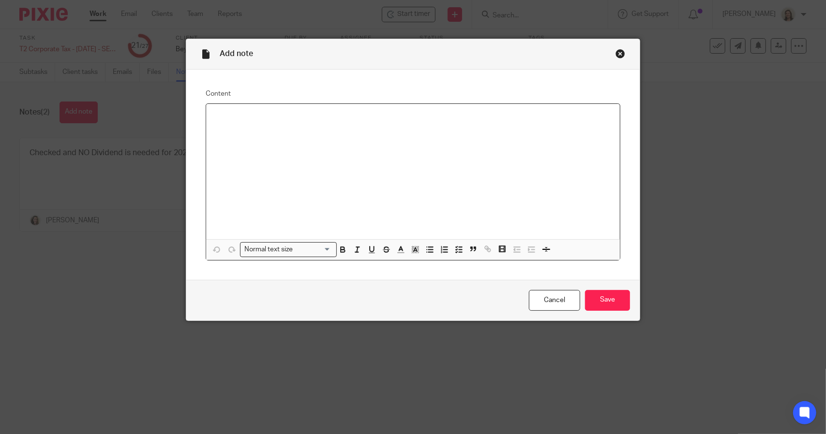
click at [240, 122] on div at bounding box center [413, 171] width 414 height 135
click at [223, 114] on p "T2 & Leadsheets prepared" at bounding box center [413, 117] width 398 height 10
click at [379, 112] on p "T2 & Financial Statements Leadsheets prepared" at bounding box center [413, 117] width 398 height 10
click at [407, 123] on div "T2 & Financial Statements Leadsheets prepared" at bounding box center [413, 171] width 414 height 135
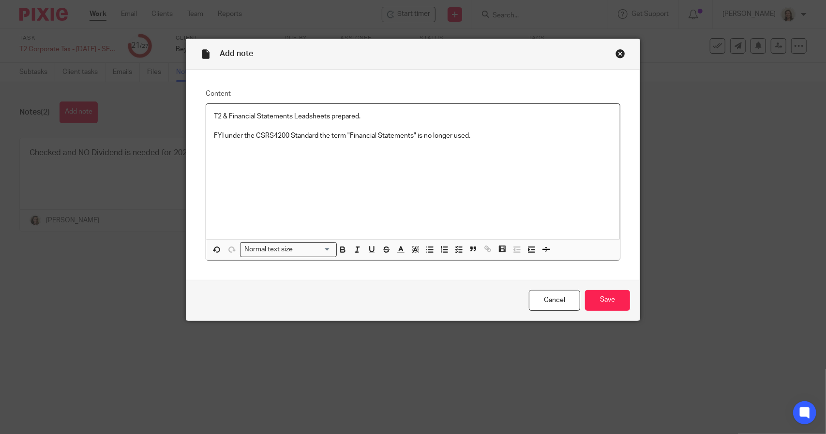
click at [316, 133] on p "FYI under the CSRS4200 Standard the term "Financial Statements" is no longer us…" at bounding box center [413, 136] width 398 height 10
click at [477, 137] on p "FYI under the CSRS4200 Standards the term "Financial Statements" is no longer u…" at bounding box center [413, 136] width 398 height 10
click at [322, 145] on p "FYI under the CSRS4200 Standards the term "Financial Statements" is no longer u…" at bounding box center [413, 141] width 398 height 20
drag, startPoint x: 282, startPoint y: 144, endPoint x: 309, endPoint y: 146, distance: 27.2
click at [282, 143] on p "FYI under the CSRS4200 Standards the term "Financial Statements" is no longer u…" at bounding box center [413, 141] width 398 height 20
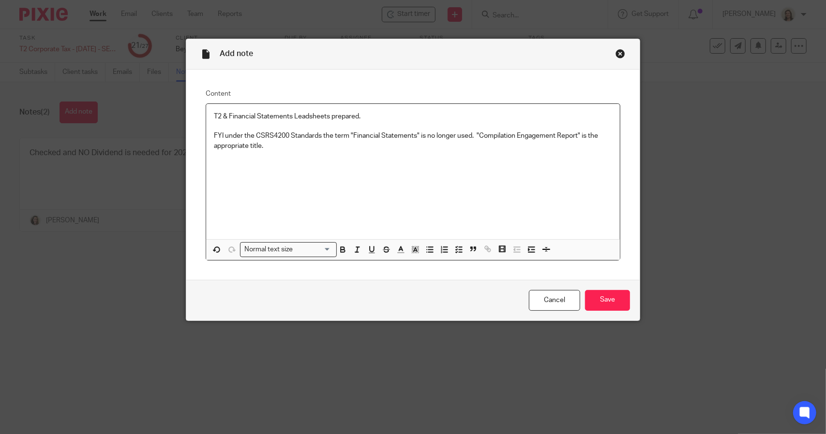
click at [340, 148] on p "FYI under the CSRS4200 Standards the term "Financial Statements" is no longer u…" at bounding box center [413, 141] width 398 height 20
click at [602, 308] on input "Save" at bounding box center [607, 300] width 45 height 21
